Goal: Transaction & Acquisition: Purchase product/service

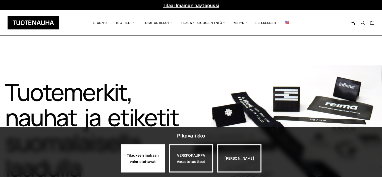
click at [139, 161] on div "Tilauksen mukaan valmistettavat" at bounding box center [143, 158] width 44 height 28
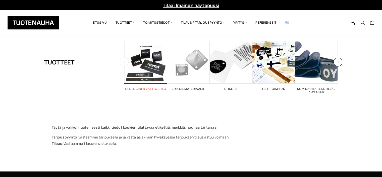
click at [137, 68] on span "Visit product category Ekologinen vaihtoehto" at bounding box center [145, 62] width 43 height 43
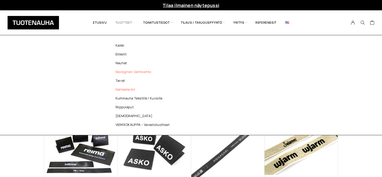
click at [121, 89] on link "Nahkamerkit" at bounding box center [144, 89] width 73 height 9
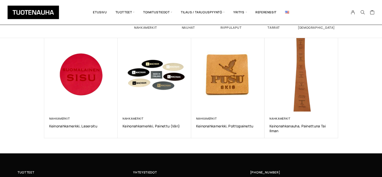
scroll to position [73, 0]
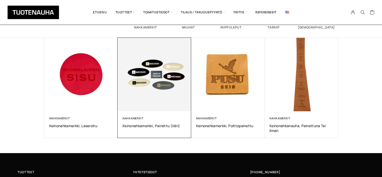
click at [163, 86] on img at bounding box center [155, 75] width 74 height 74
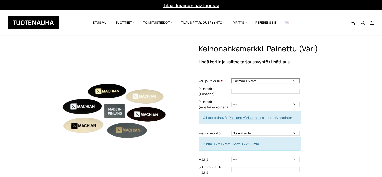
click at [294, 81] on select "Harmaa 1,5 mm Musta 0,6 mm Musta 1,5 mm Keskiruskea 0,6 mm Keskiruskea 1,5 mm V…" at bounding box center [266, 80] width 68 height 5
click at [232, 78] on select "Harmaa 1,5 mm Musta 0,6 mm Musta 1,5 mm Keskiruskea 0,6 mm Keskiruskea 1,5 mm V…" at bounding box center [266, 80] width 68 height 5
click at [235, 88] on input "text" at bounding box center [266, 90] width 68 height 5
click at [235, 88] on input "musta" at bounding box center [266, 90] width 68 height 5
click at [241, 89] on input "usta" at bounding box center [266, 90] width 68 height 5
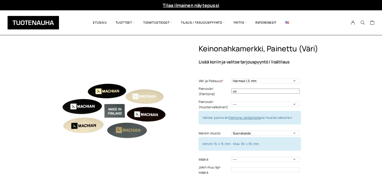
type input "u"
click at [295, 102] on select "--- musta valkoinen" at bounding box center [266, 104] width 68 height 5
select select "musta"
click at [232, 102] on select "--- musta valkoinen" at bounding box center [266, 104] width 68 height 5
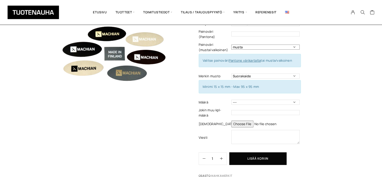
scroll to position [67, 0]
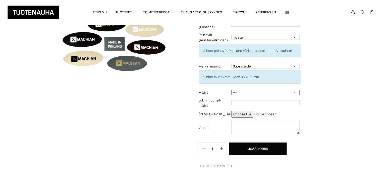
click at [293, 90] on select "50 kpl 100 kpl 200 kpl 300 kpl 400 kpl ---" at bounding box center [266, 92] width 68 height 5
select select "200 kpl"
click at [232, 90] on select "50 kpl 100 kpl 200 kpl 300 kpl 400 kpl ---" at bounding box center [266, 92] width 68 height 5
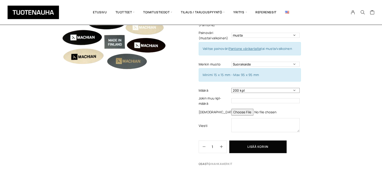
scroll to position [71, 0]
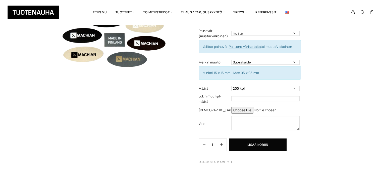
click at [249, 107] on input "file" at bounding box center [266, 110] width 68 height 7
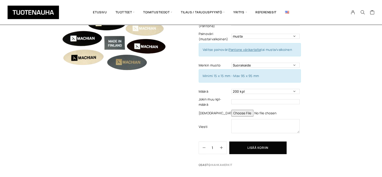
scroll to position [0, 0]
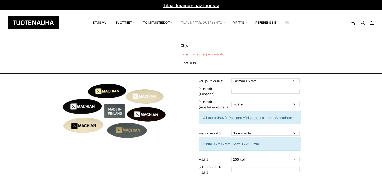
click at [193, 54] on link "Uusi tilaus / tarjouspyyntö" at bounding box center [209, 54] width 73 height 9
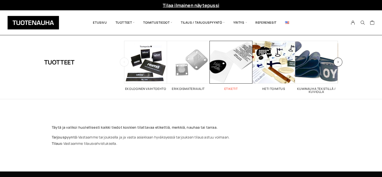
click at [233, 65] on span "Visit product category Etiketit" at bounding box center [231, 62] width 43 height 43
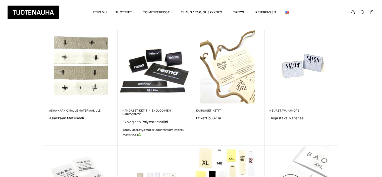
scroll to position [29, 0]
